Goal: Task Accomplishment & Management: Manage account settings

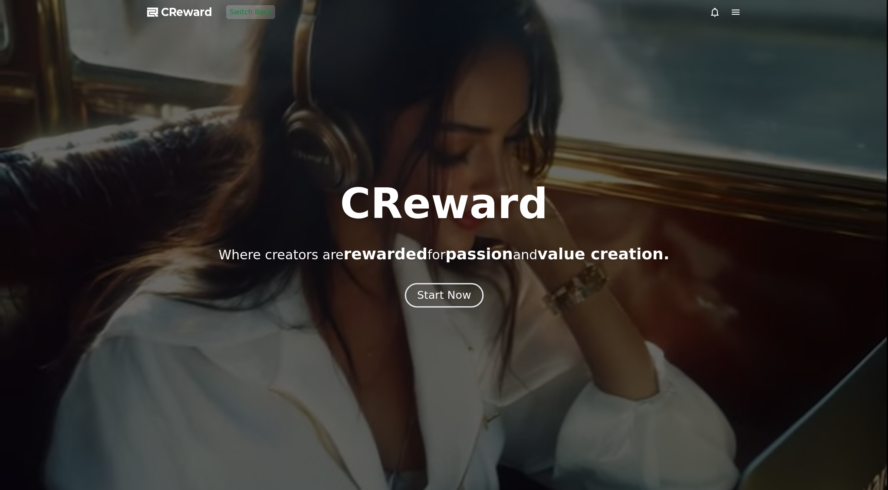
click at [448, 295] on div "Start Now" at bounding box center [444, 295] width 54 height 15
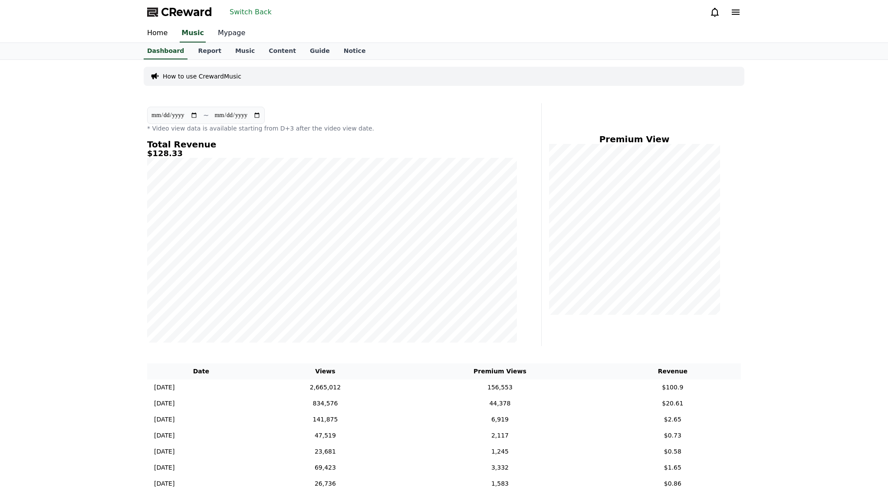
click at [233, 33] on link "Mypage" at bounding box center [231, 33] width 41 height 18
select select "**********"
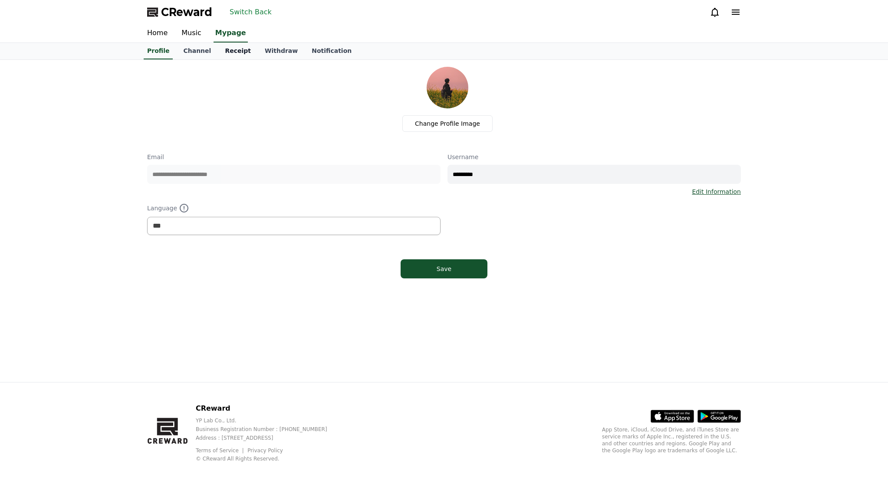
click at [235, 49] on link "Receipt" at bounding box center [238, 51] width 40 height 16
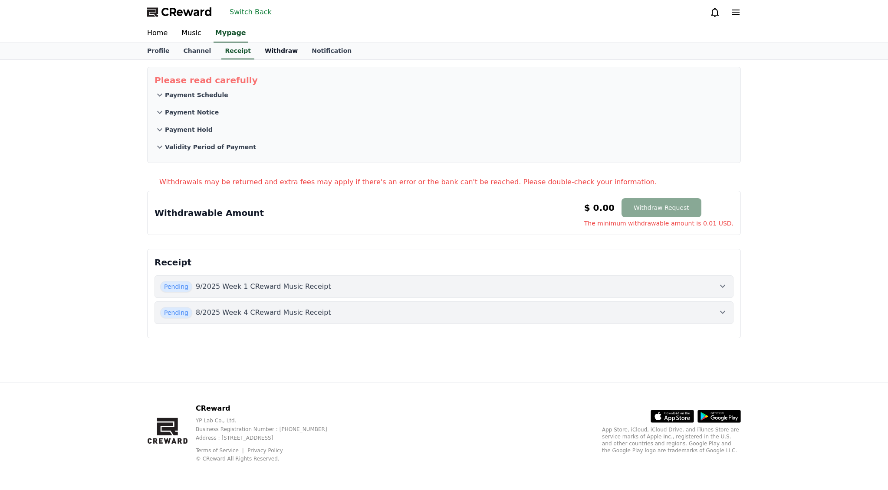
click at [266, 52] on link "Withdraw" at bounding box center [281, 51] width 47 height 16
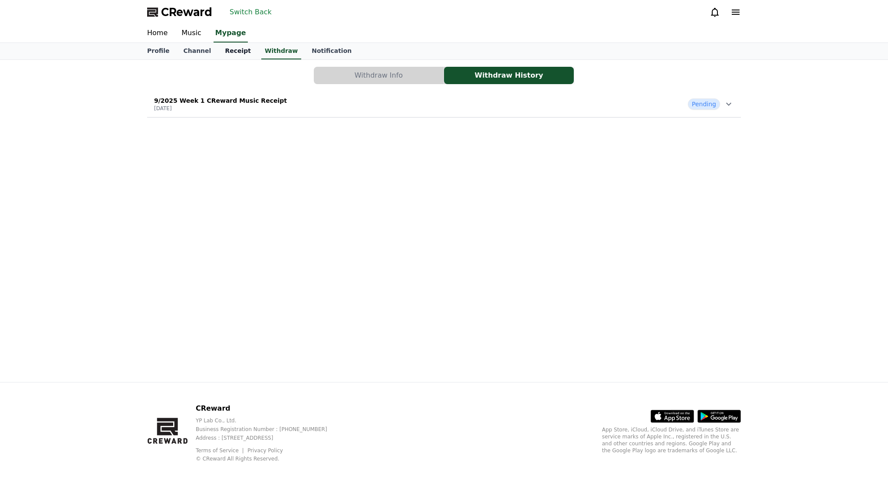
click at [218, 55] on link "Receipt" at bounding box center [238, 51] width 40 height 16
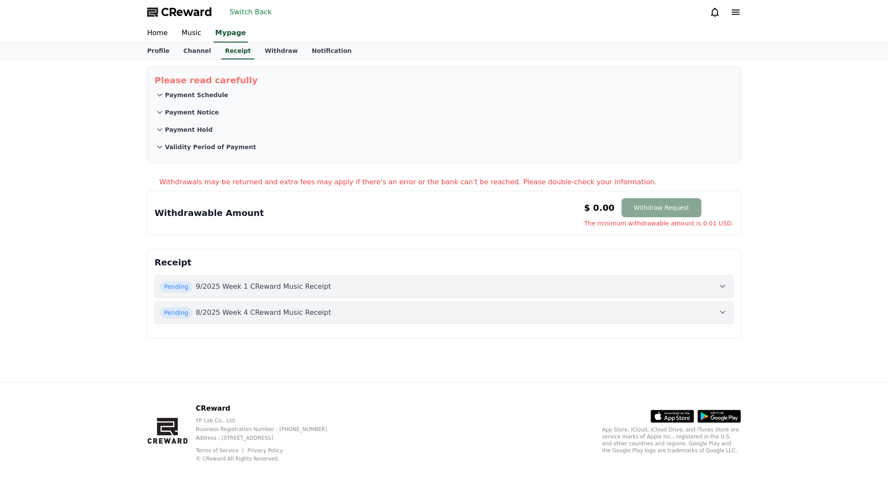
click at [203, 289] on p "9/2025 Week 1 CReward Music Receipt" at bounding box center [263, 287] width 135 height 10
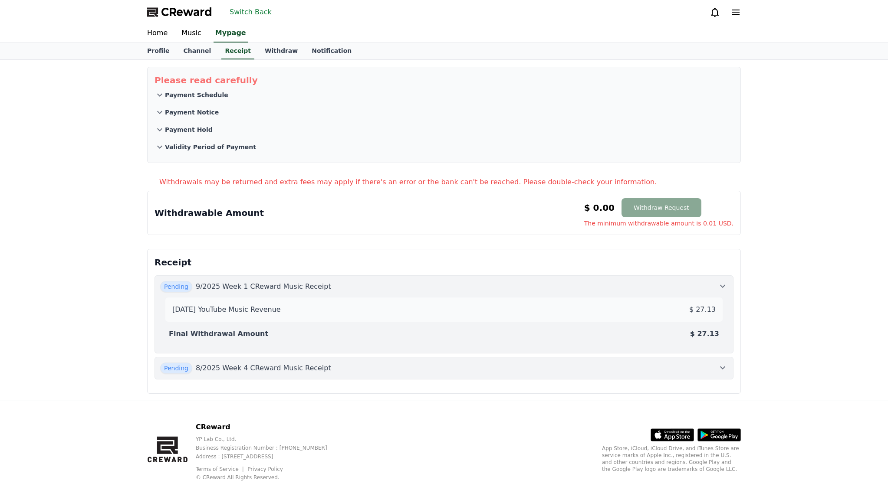
click at [257, 291] on p "9/2025 Week 1 CReward Music Receipt" at bounding box center [263, 287] width 135 height 10
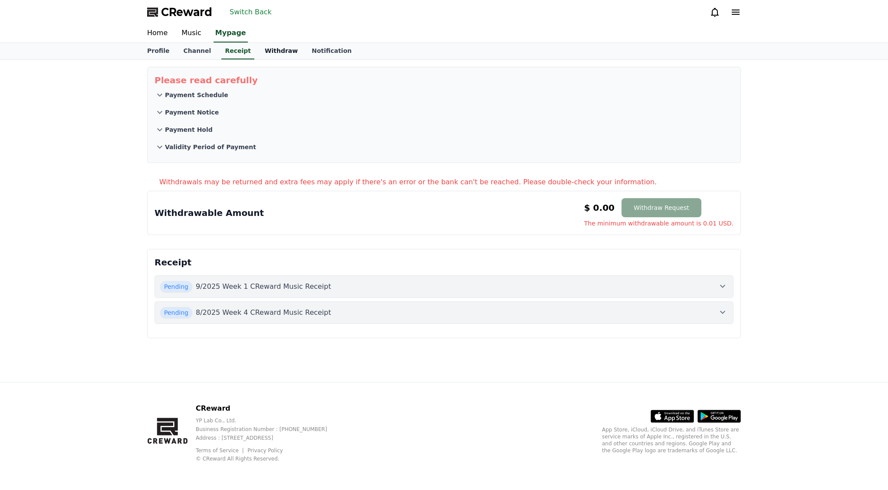
click at [272, 45] on link "Withdraw" at bounding box center [281, 51] width 47 height 16
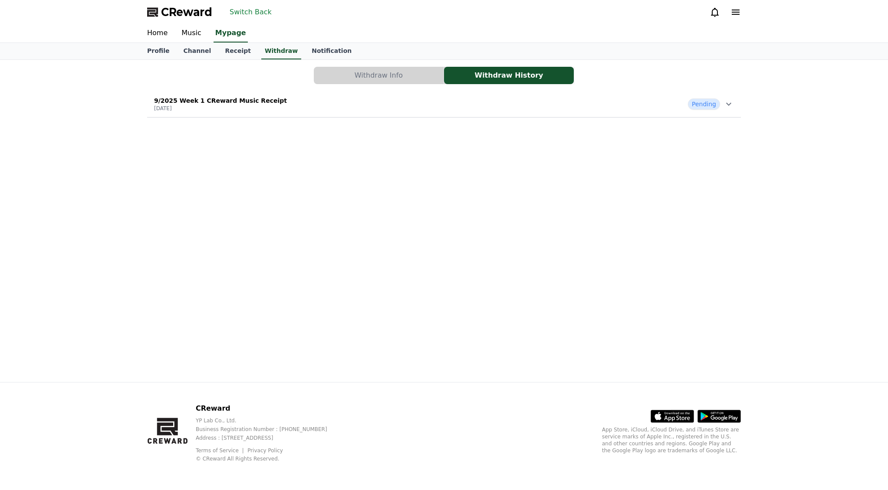
click at [350, 78] on button "Withdraw Info" at bounding box center [379, 75] width 130 height 17
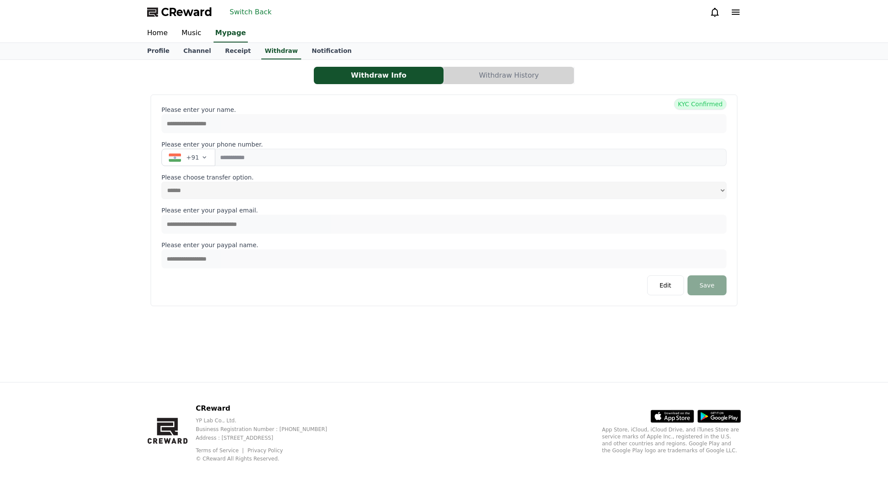
click at [487, 78] on button "Withdraw History" at bounding box center [509, 75] width 130 height 17
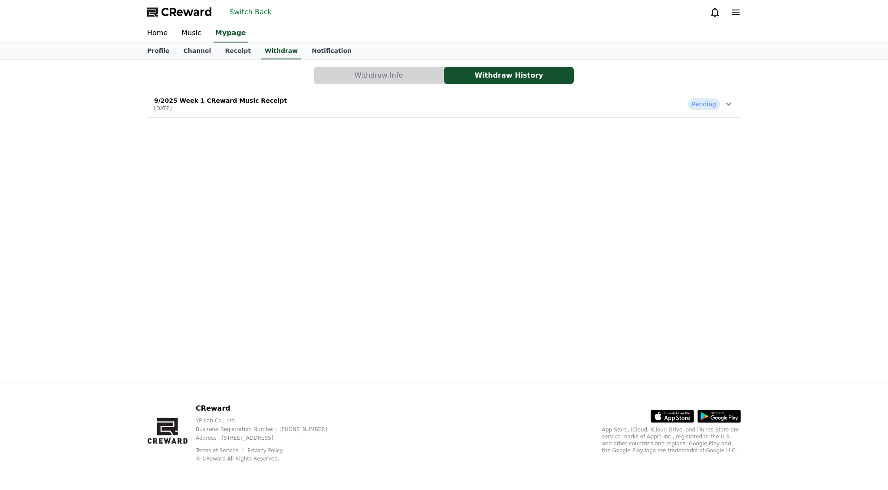
click at [469, 123] on div "Withdraw Info Withdraw History 9/2025 Week 1 CReward Music Receipt [DATE] Pendi…" at bounding box center [444, 221] width 608 height 323
click at [454, 114] on div "9/2025 Week 1 CReward Music Receipt [DATE] Pending" at bounding box center [444, 104] width 594 height 23
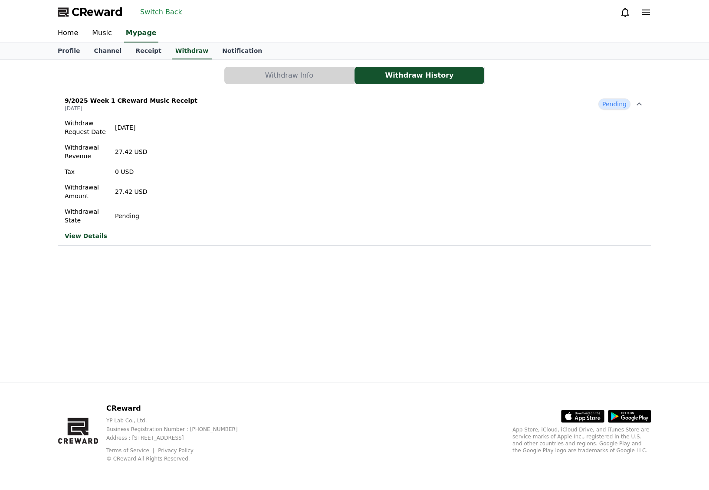
click at [166, 11] on button "Switch Back" at bounding box center [161, 12] width 49 height 14
